Goal: Book appointment/travel/reservation

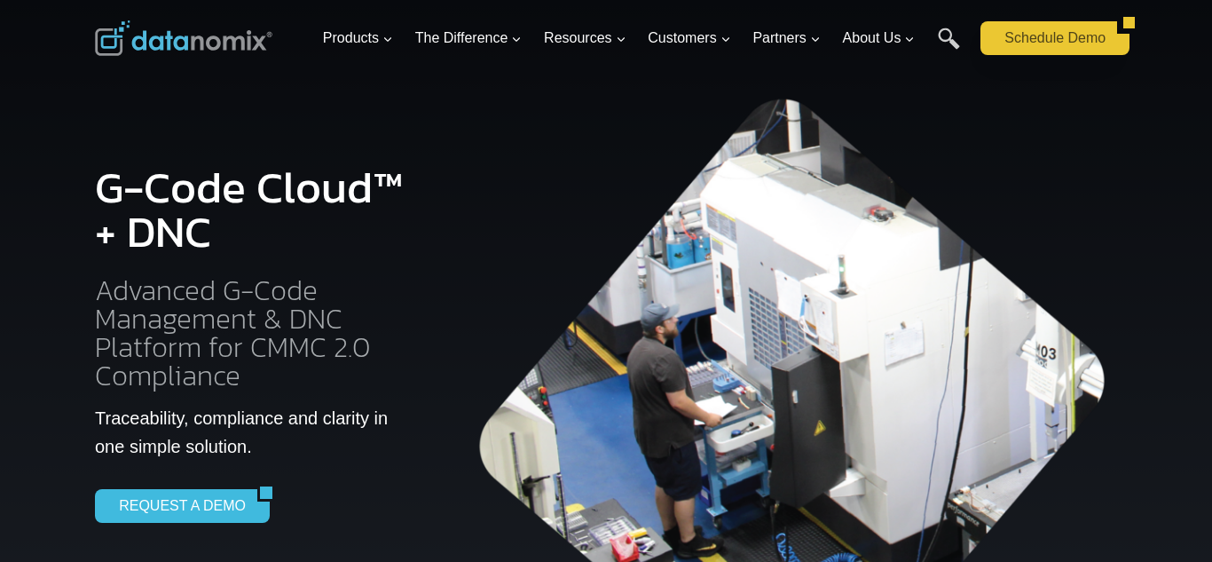
click at [1065, 38] on link "Schedule Demo" at bounding box center [1048, 38] width 137 height 34
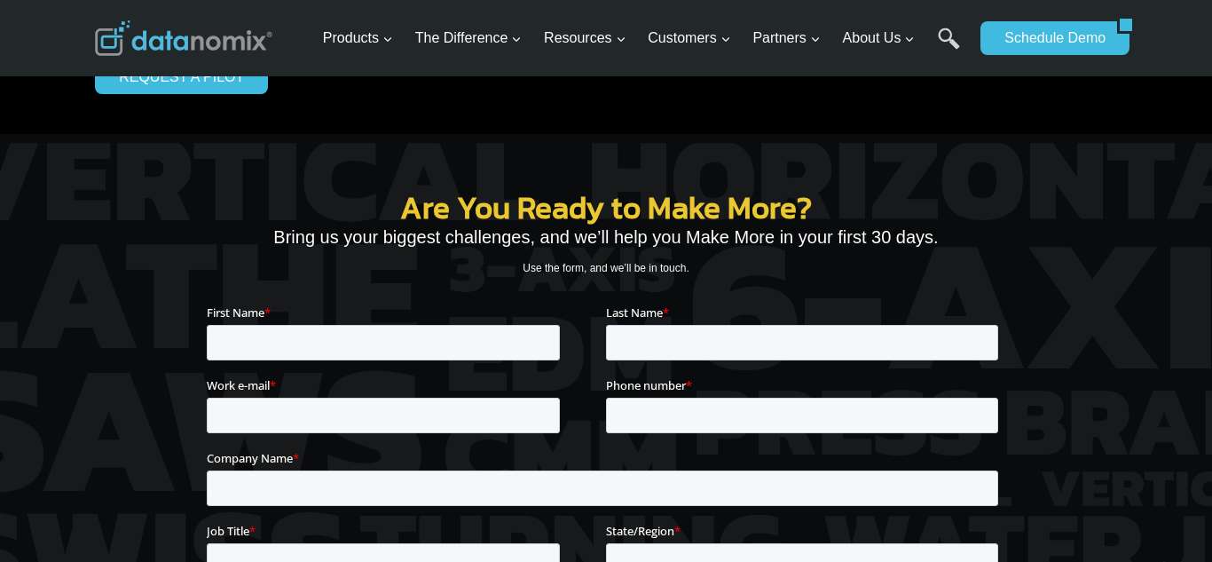
scroll to position [216, 0]
